Goal: Task Accomplishment & Management: Manage account settings

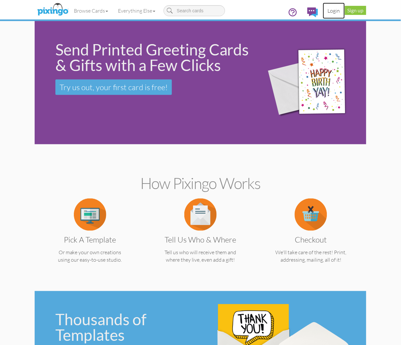
click at [337, 8] on link "Login" at bounding box center [334, 11] width 22 height 16
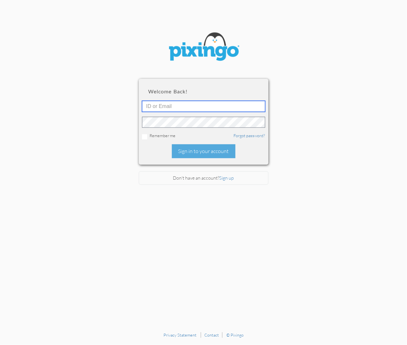
type input "[PERSON_NAME][EMAIL_ADDRESS][DOMAIN_NAME]"
click at [193, 108] on input "[PERSON_NAME][EMAIL_ADDRESS][DOMAIN_NAME]" at bounding box center [203, 106] width 123 height 11
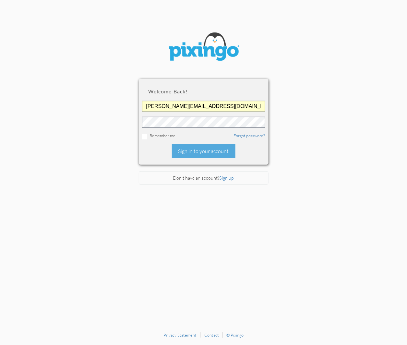
click at [98, 160] on section "Welcome back! [PERSON_NAME][EMAIL_ADDRESS][DOMAIN_NAME] Remember me Forgot pass…" at bounding box center [203, 164] width 407 height 329
click at [192, 150] on div "Sign in to your account" at bounding box center [204, 151] width 64 height 14
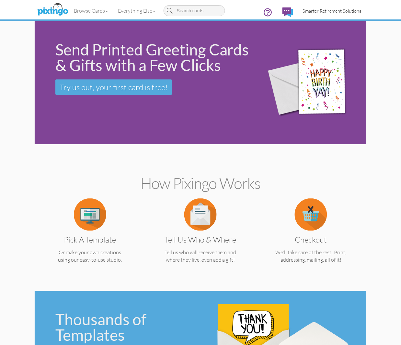
click at [354, 9] on span "Smarter Retirement Solutions" at bounding box center [332, 11] width 59 height 6
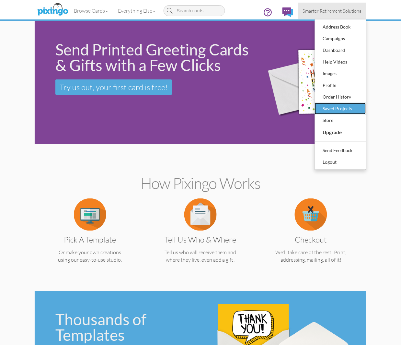
click at [348, 105] on div "Saved Projects" at bounding box center [340, 109] width 38 height 10
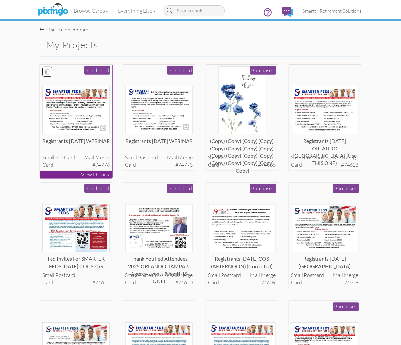
click at [100, 106] on img at bounding box center [76, 110] width 68 height 48
